Goal: Share content

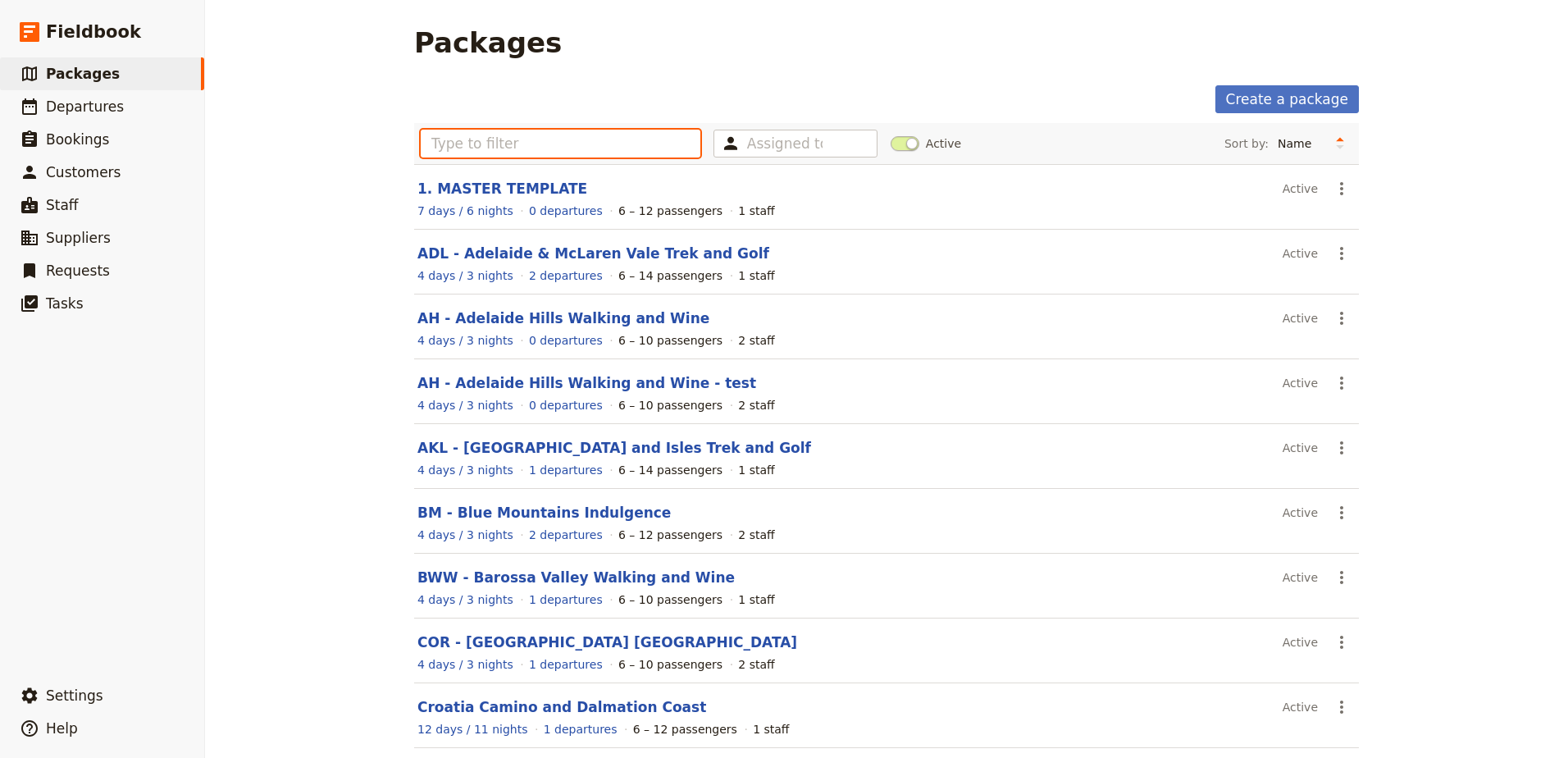
click at [509, 145] on input "text" at bounding box center [560, 143] width 280 height 28
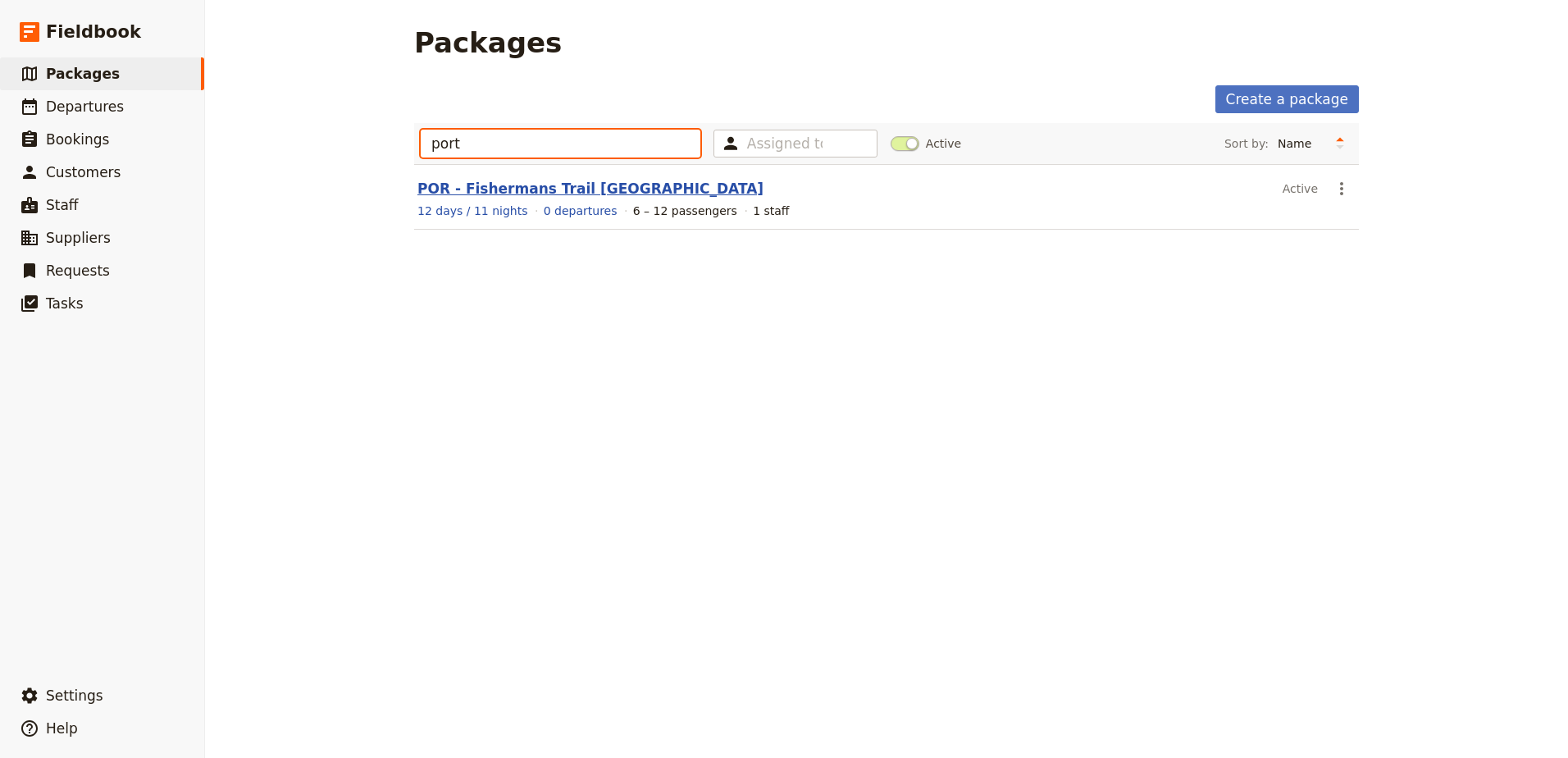
type input "port"
click at [508, 188] on link "POR - Fishermans Trail [GEOGRAPHIC_DATA]" at bounding box center [590, 188] width 346 height 17
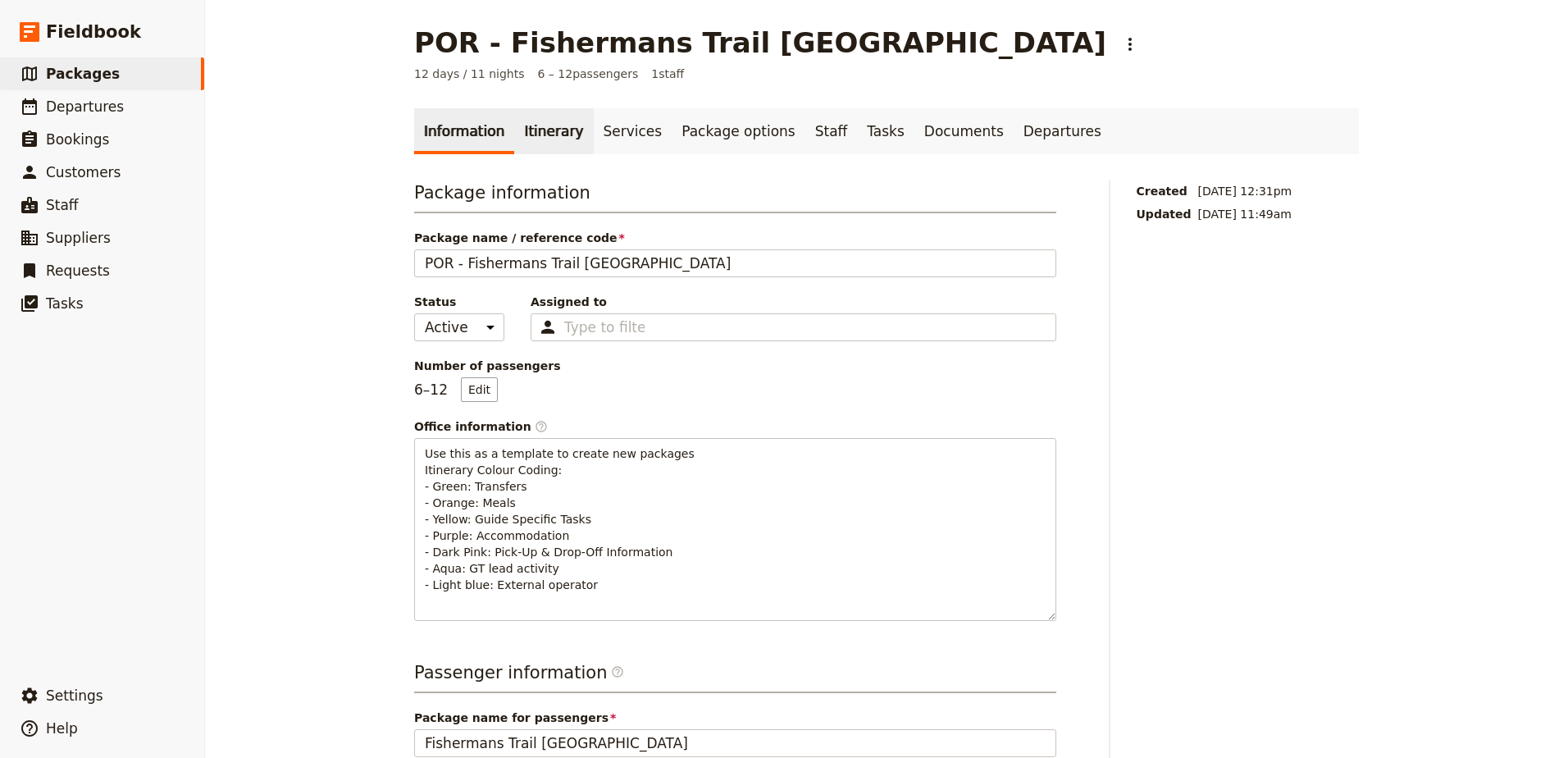
click at [551, 143] on link "Itinerary" at bounding box center [553, 131] width 79 height 46
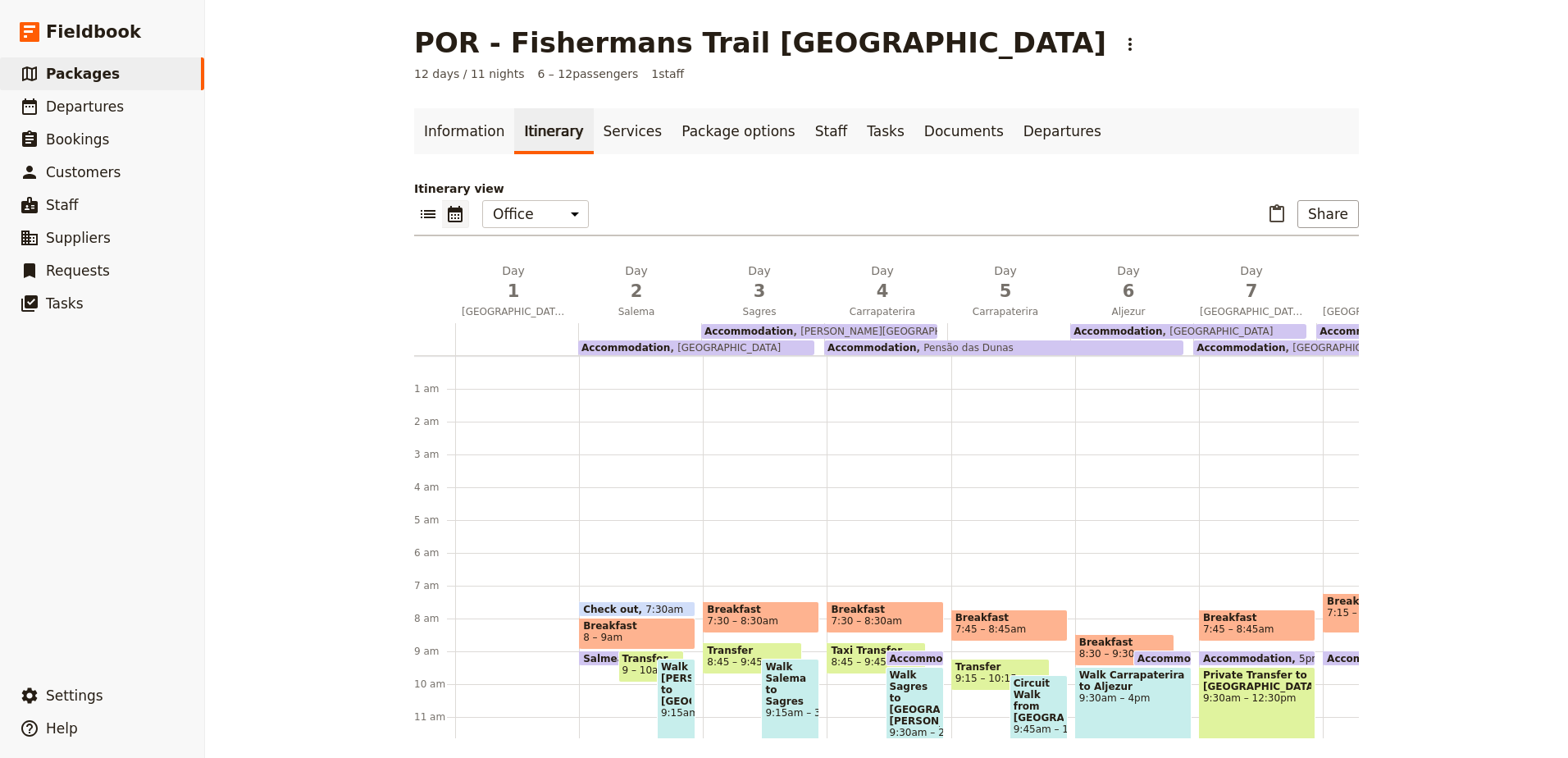
scroll to position [213, 0]
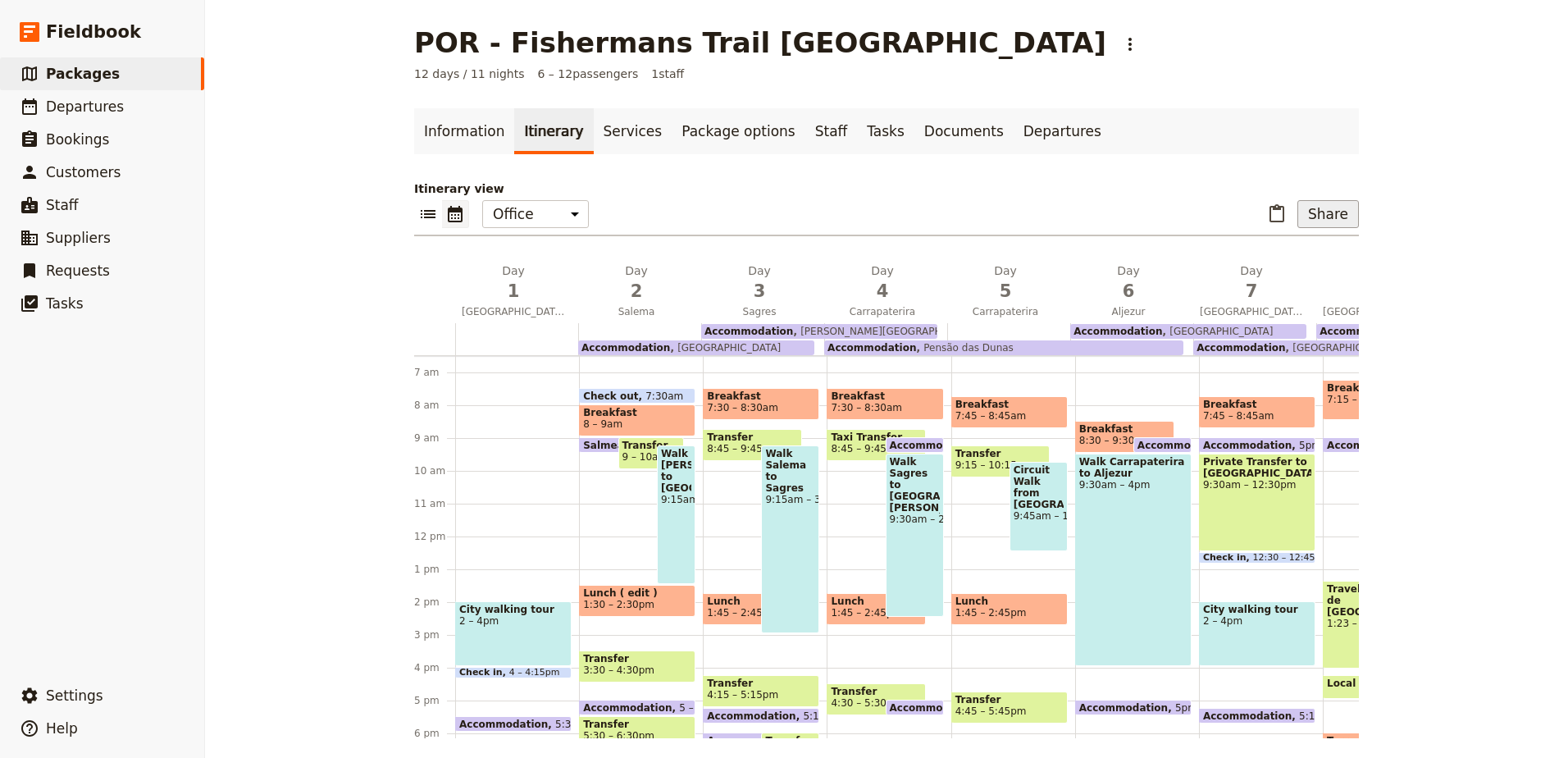
click at [1340, 214] on button "Share" at bounding box center [1327, 213] width 61 height 28
click at [1346, 292] on button "Sales Brochure" at bounding box center [1287, 296] width 131 height 23
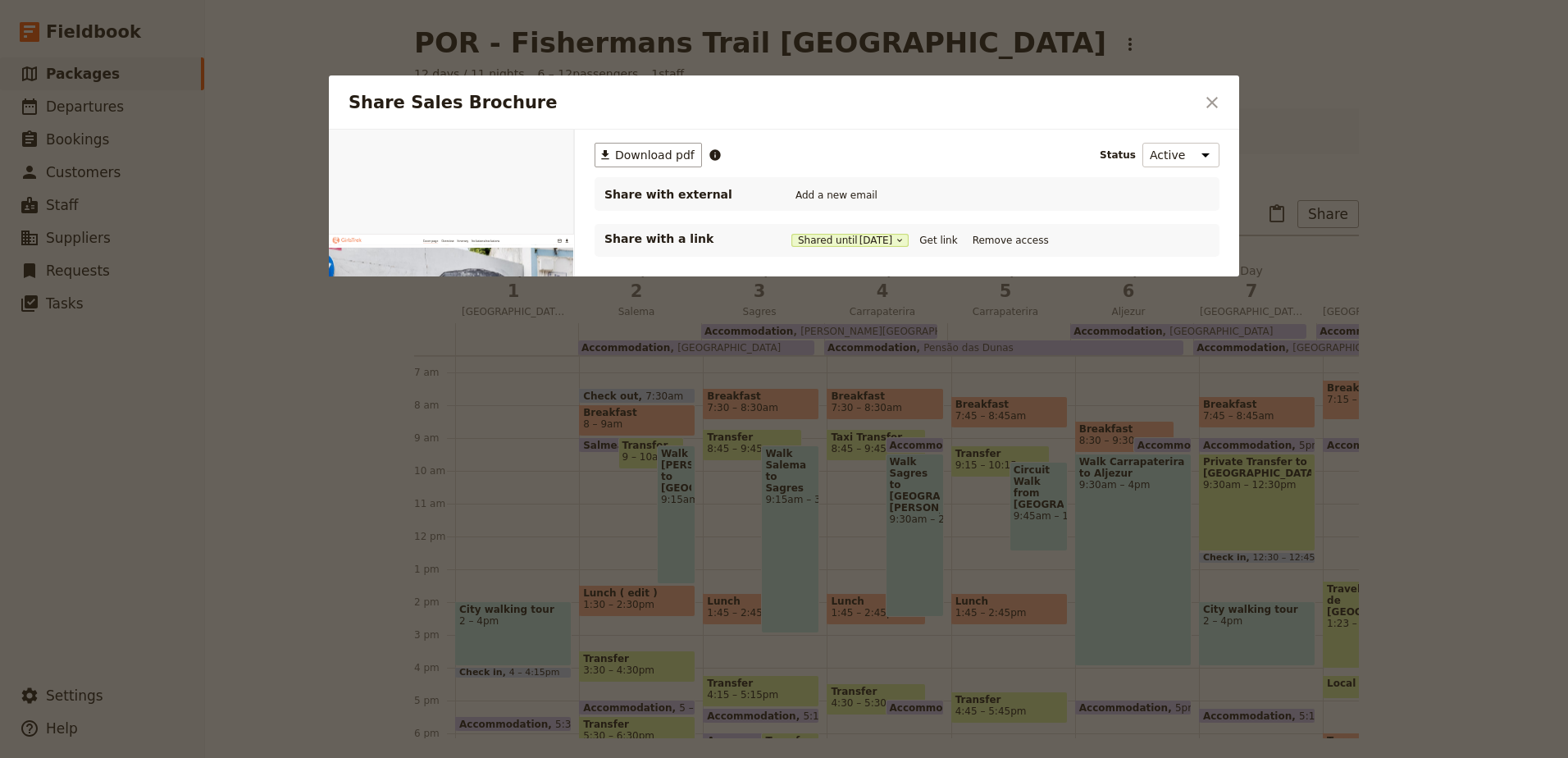
scroll to position [0, 0]
click at [942, 243] on button "Get link" at bounding box center [938, 240] width 46 height 19
